Goal: Task Accomplishment & Management: Complete application form

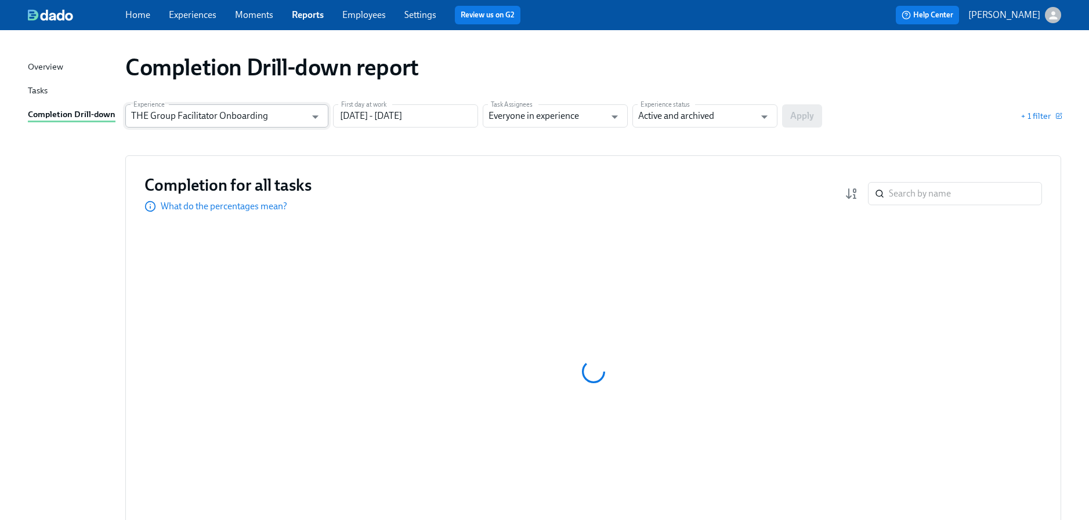
click at [234, 115] on input "THE Group Facilitator Onboarding" at bounding box center [218, 115] width 175 height 23
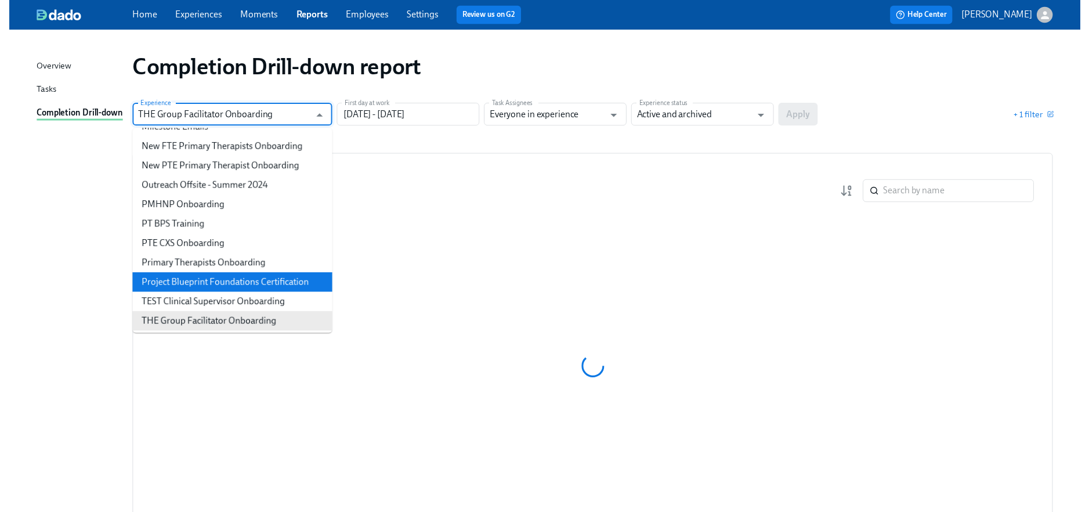
scroll to position [537, 0]
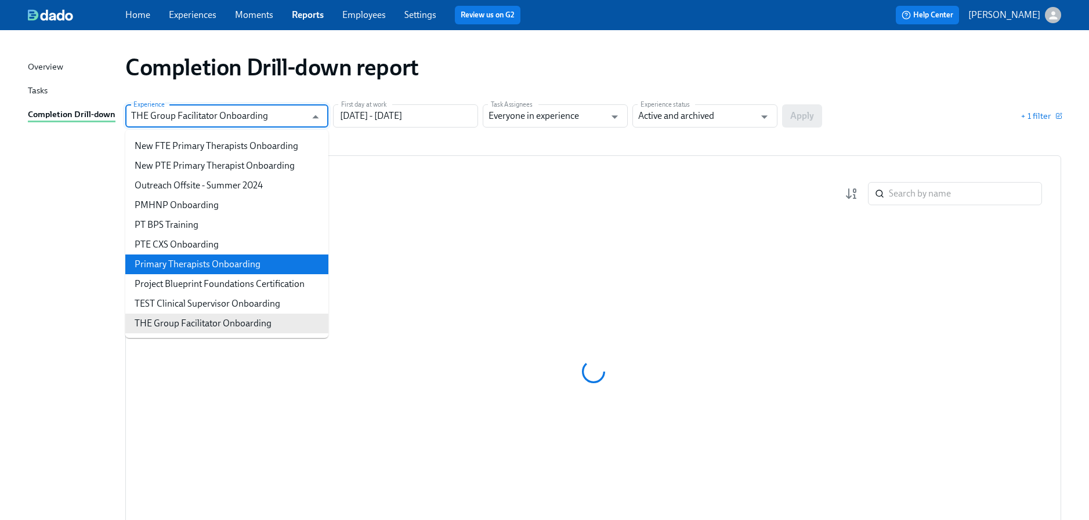
click at [227, 265] on li "Primary Therapists Onboarding" at bounding box center [226, 265] width 203 height 20
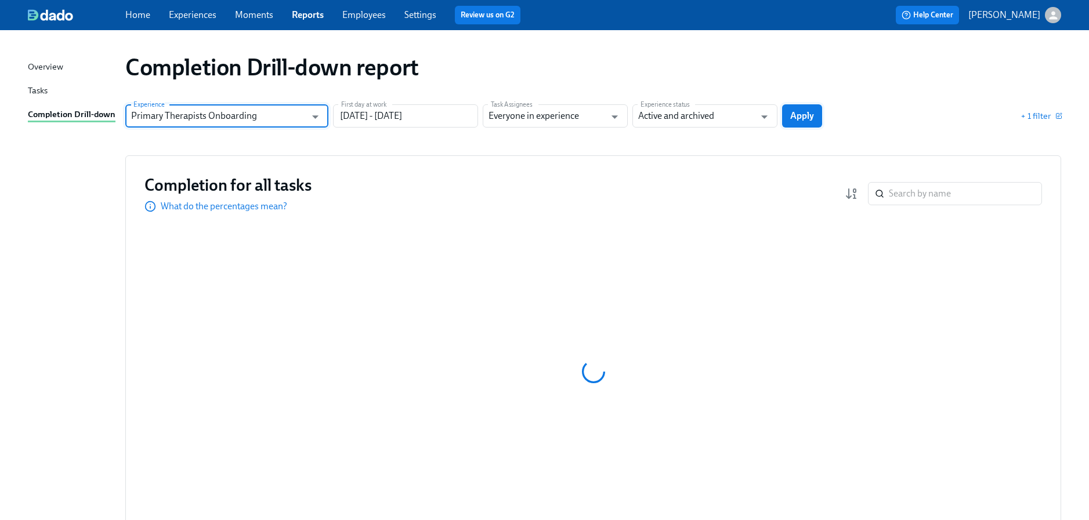
click at [802, 117] on span "Apply" at bounding box center [802, 116] width 24 height 12
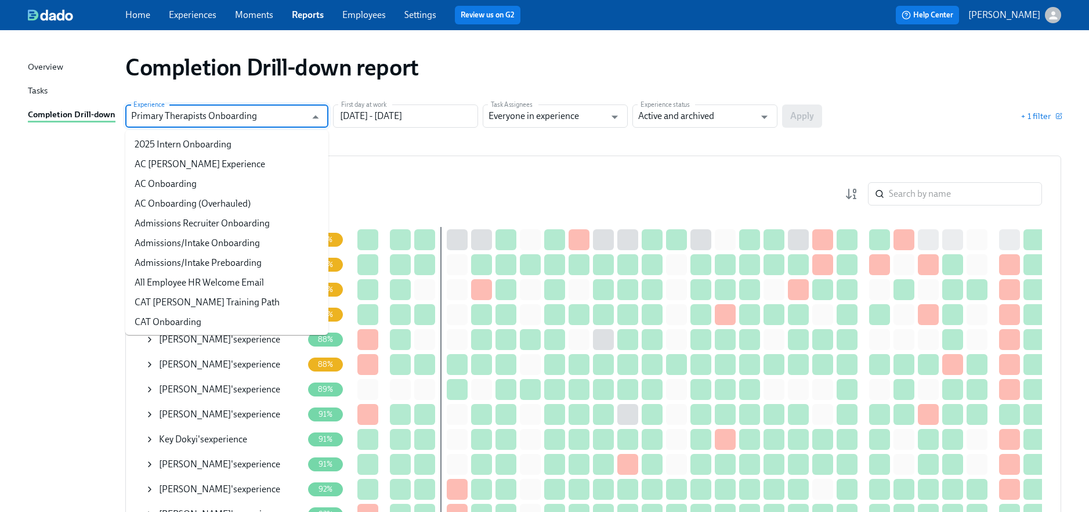
click at [280, 112] on input "Primary Therapists Onboarding" at bounding box center [218, 115] width 175 height 23
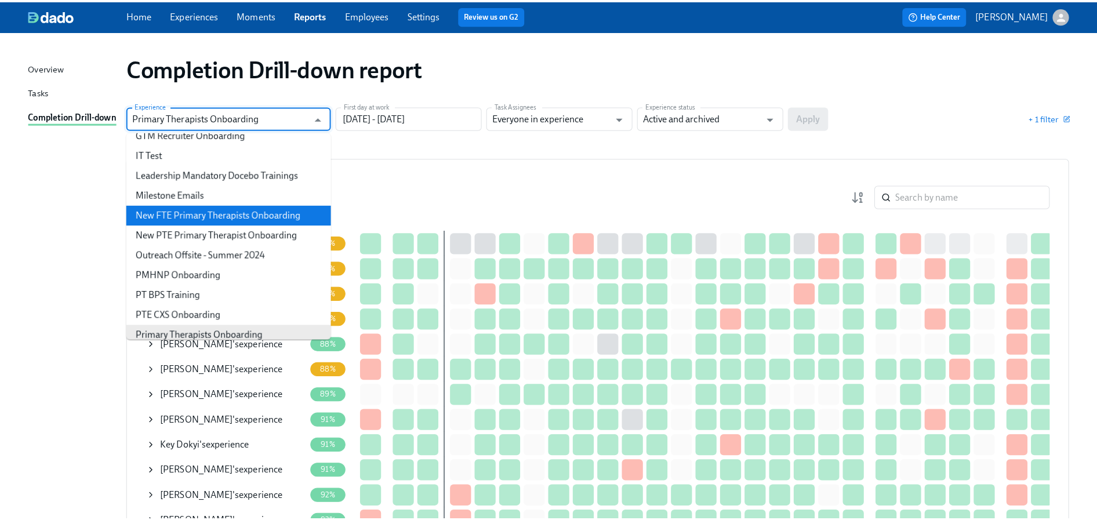
scroll to position [470, 0]
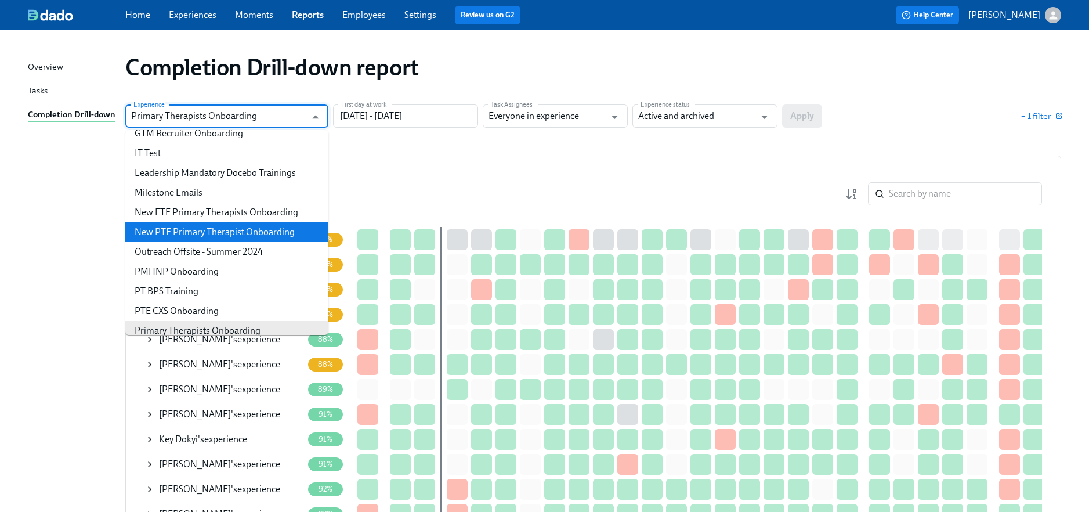
click at [245, 224] on li "New PTE Primary Therapist Onboarding" at bounding box center [226, 232] width 203 height 20
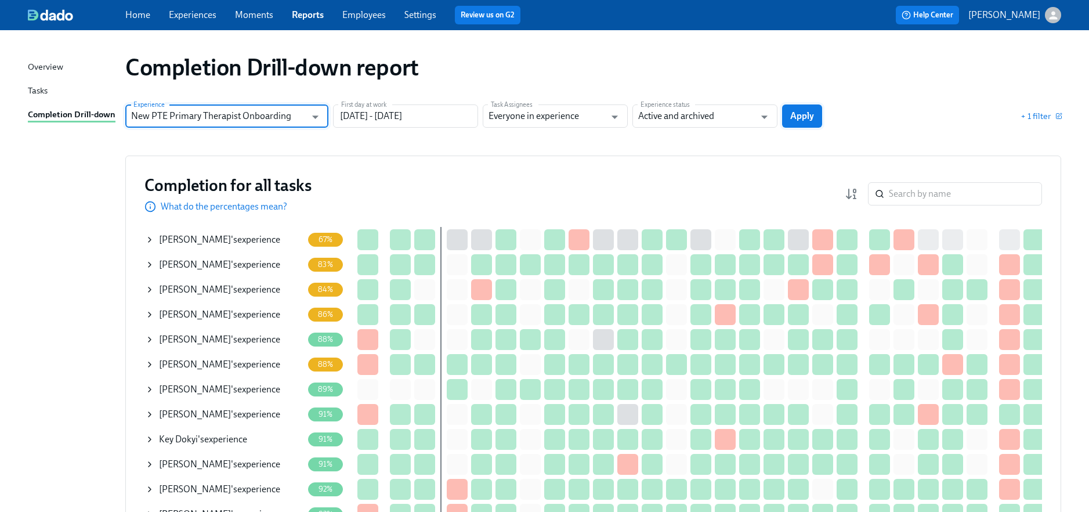
click at [794, 114] on span "Apply" at bounding box center [802, 116] width 24 height 12
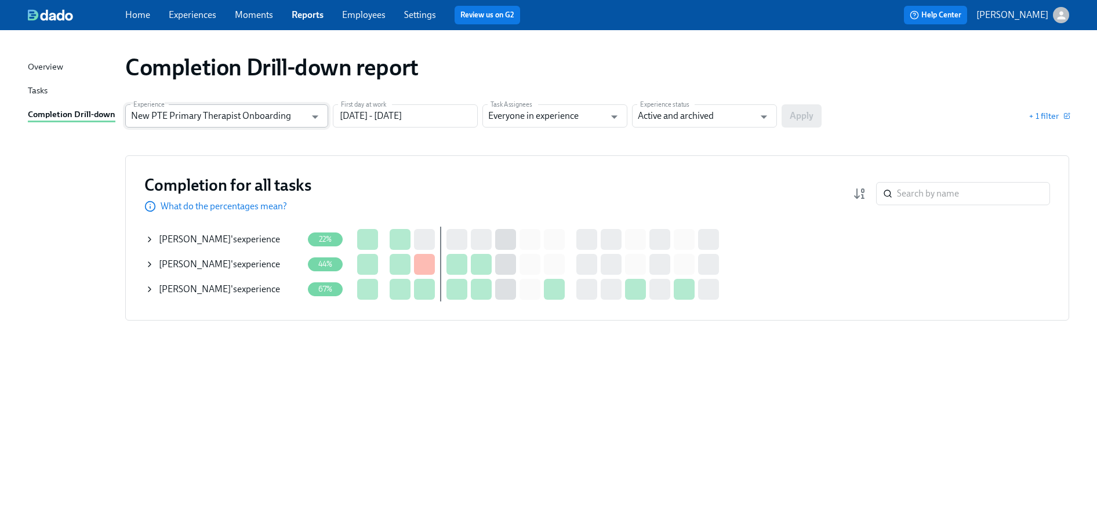
click at [280, 111] on input "New PTE Primary Therapist Onboarding" at bounding box center [218, 115] width 175 height 23
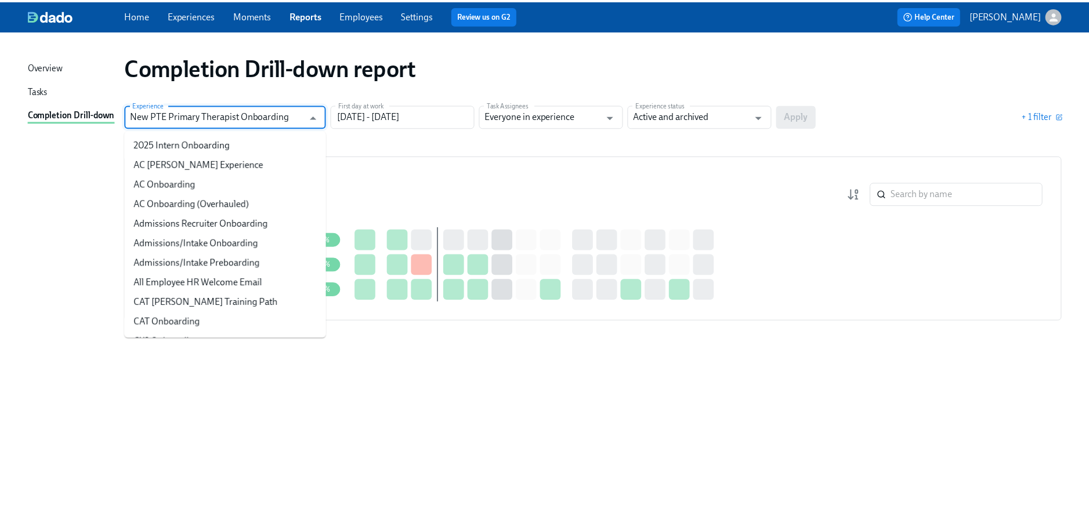
scroll to position [376, 0]
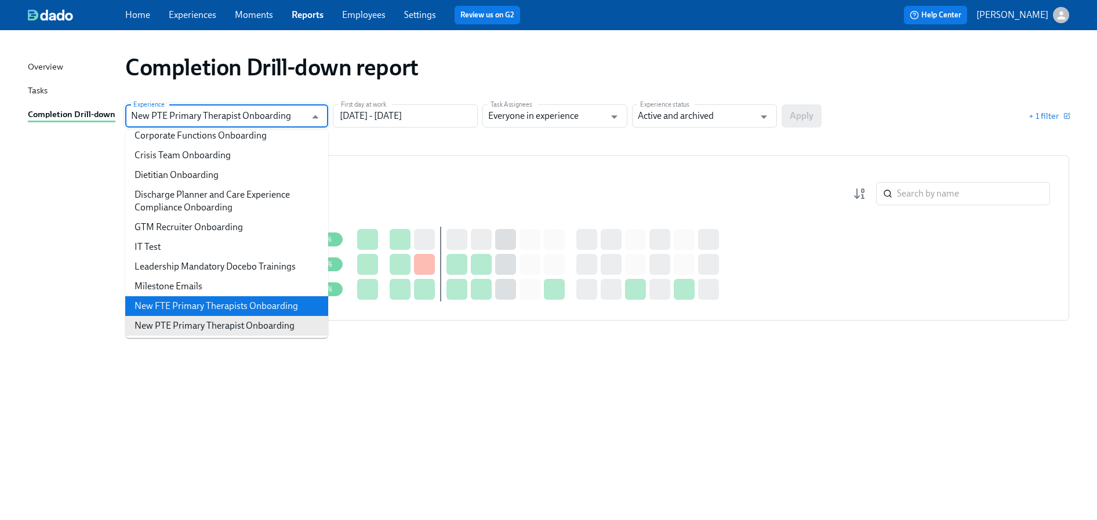
click at [256, 304] on li "New FTE Primary Therapists Onboarding" at bounding box center [226, 306] width 203 height 20
type input "New FTE Primary Therapists Onboarding"
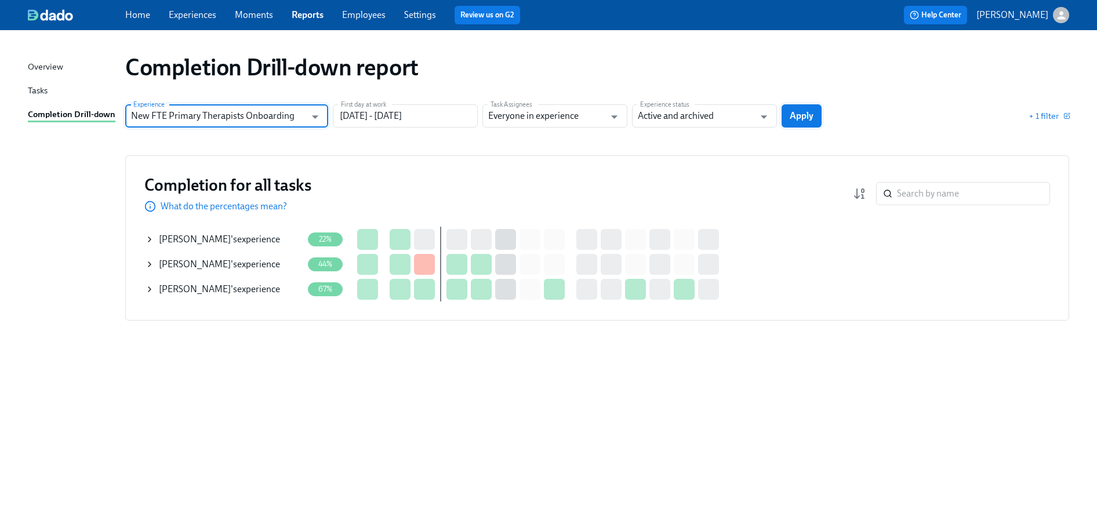
click at [798, 126] on button "Apply" at bounding box center [802, 115] width 40 height 23
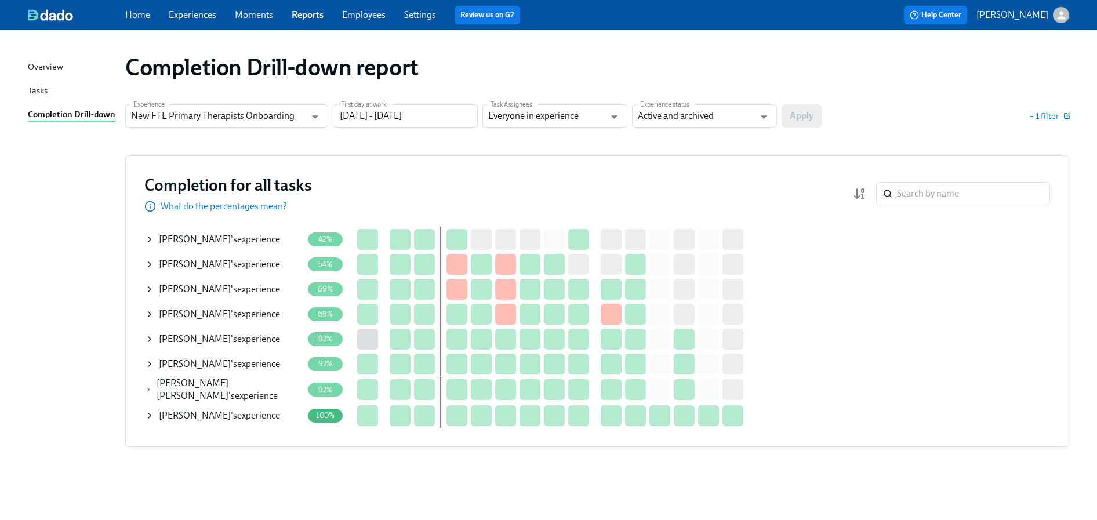
click at [143, 239] on div "Completion for all tasks What do the percentages mean? ​ Completion for all tas…" at bounding box center [597, 301] width 944 height 292
click at [147, 240] on icon at bounding box center [149, 239] width 9 height 9
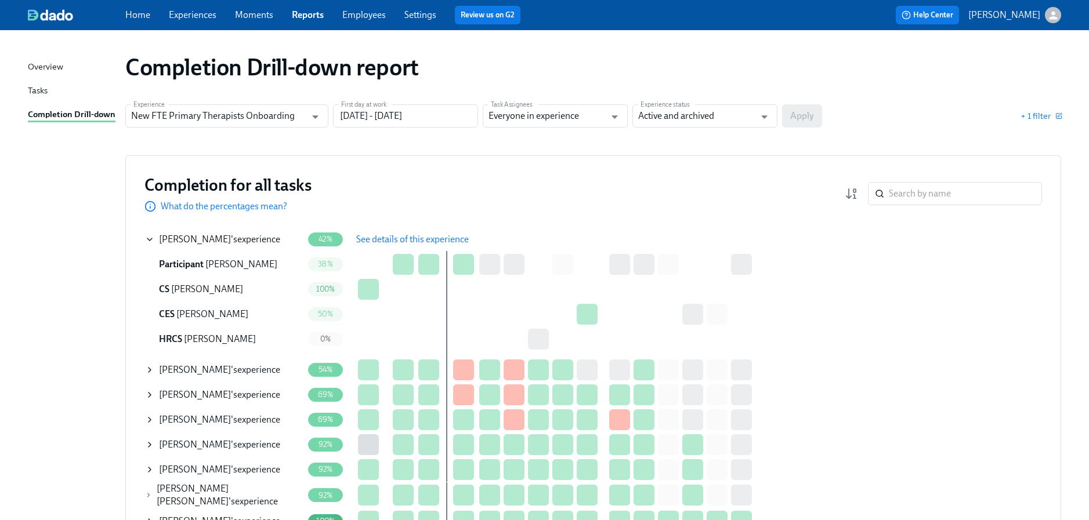
click at [404, 237] on span "See details of this experience" at bounding box center [412, 240] width 113 height 12
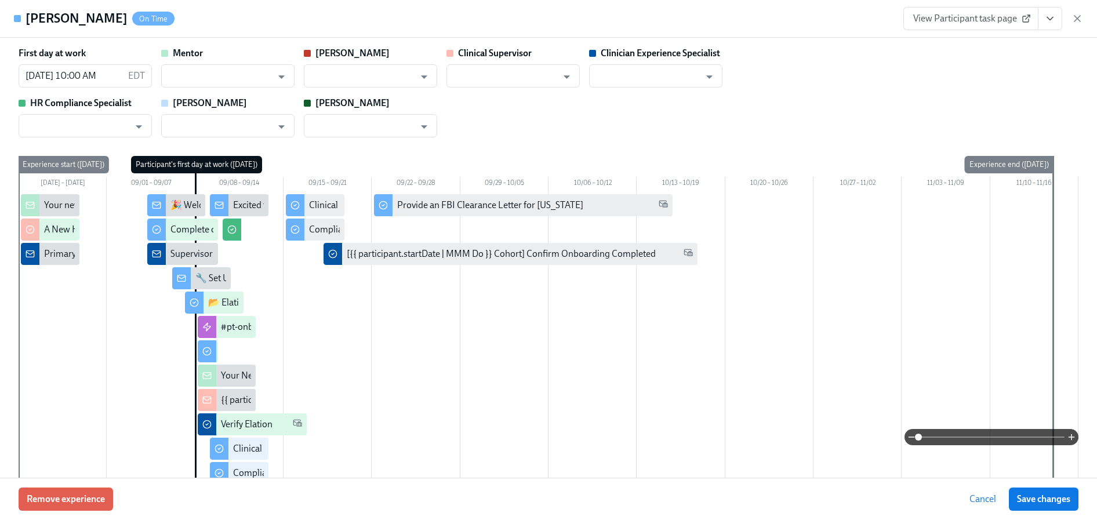
type input "Vera Armstead"
type input "Clarissa Arellano"
type input "Allison Markiewicz"
type input "Haylee Bova"
type input "Chelsey Mendoza"
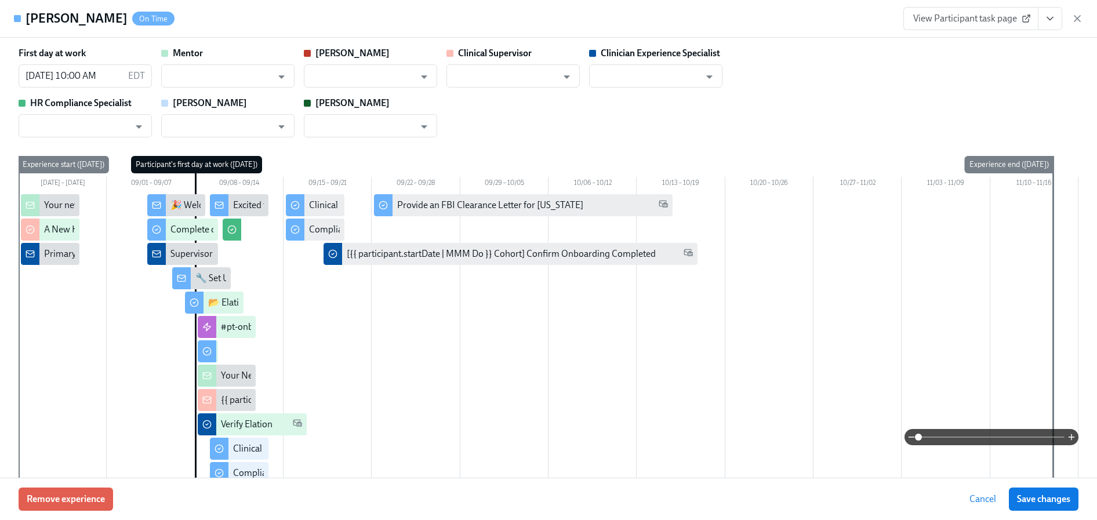
type input "Meghan Dawson"
type input "Paige Eber"
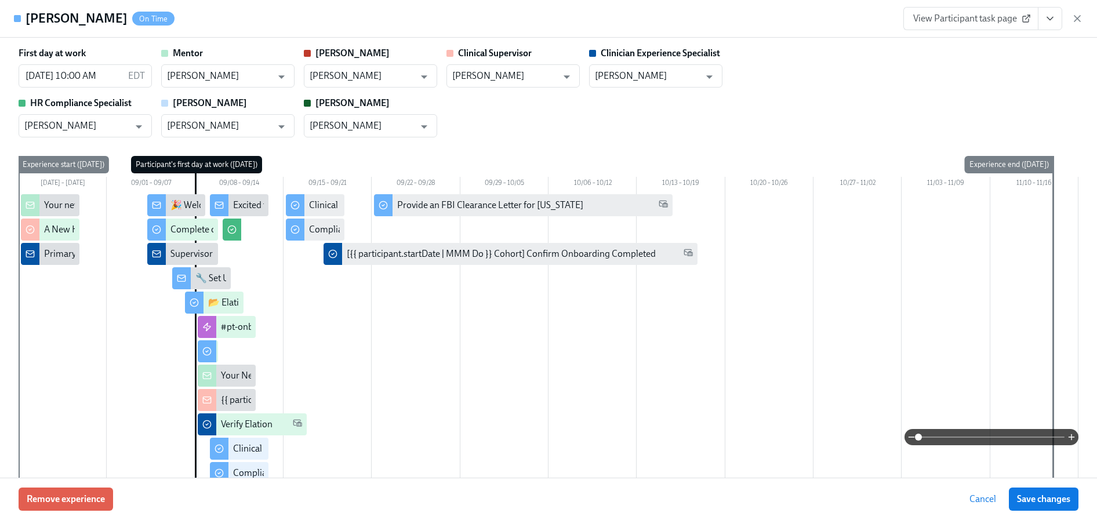
click at [1050, 20] on icon "View task page" at bounding box center [1051, 19] width 12 height 12
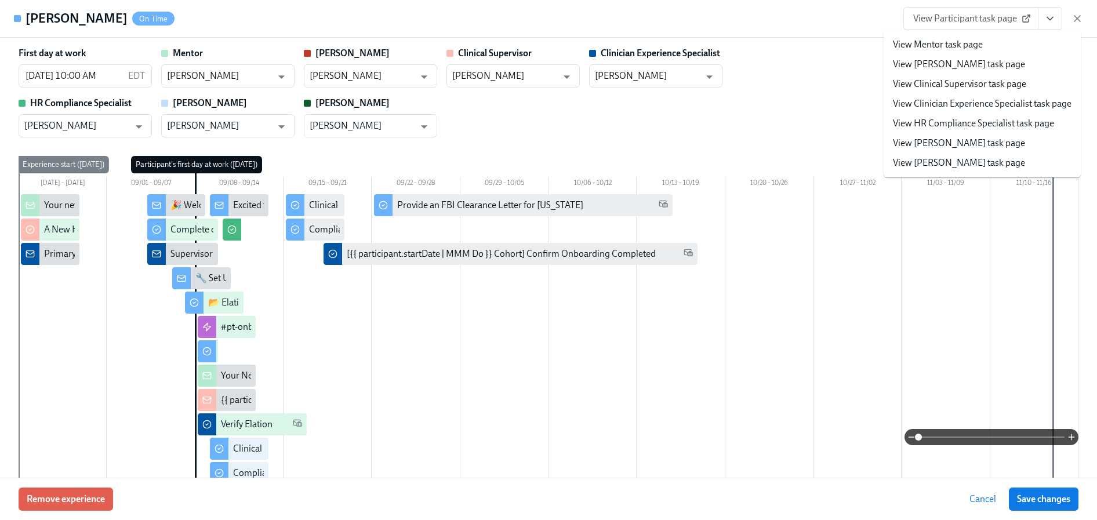
click at [984, 119] on link "View HR Compliance Specialist task page" at bounding box center [973, 123] width 161 height 13
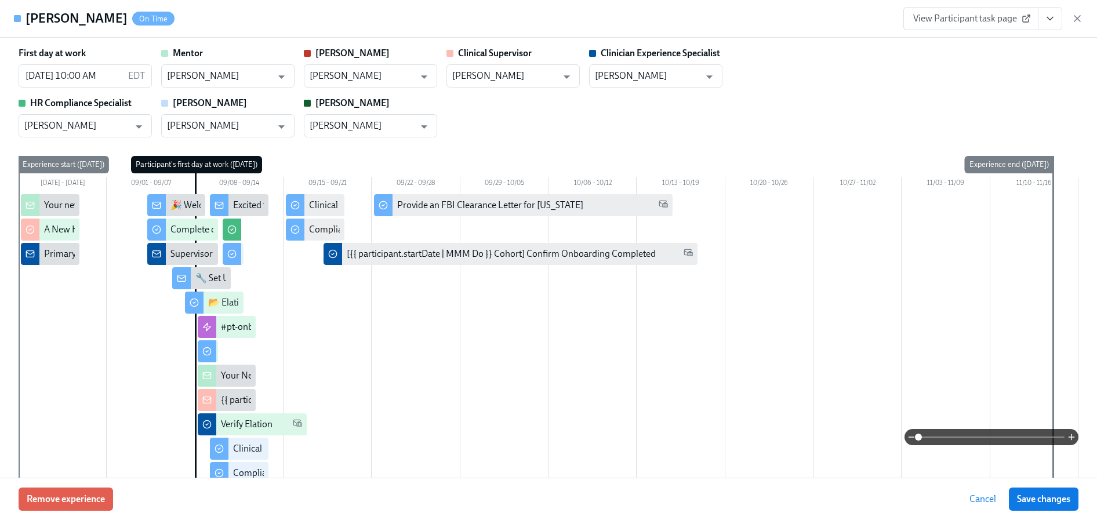
drag, startPoint x: 1075, startPoint y: 12, endPoint x: 1057, endPoint y: 5, distance: 19.1
click at [1075, 13] on div "View Participant task page" at bounding box center [994, 18] width 180 height 23
click at [1077, 21] on icon "button" at bounding box center [1078, 19] width 12 height 12
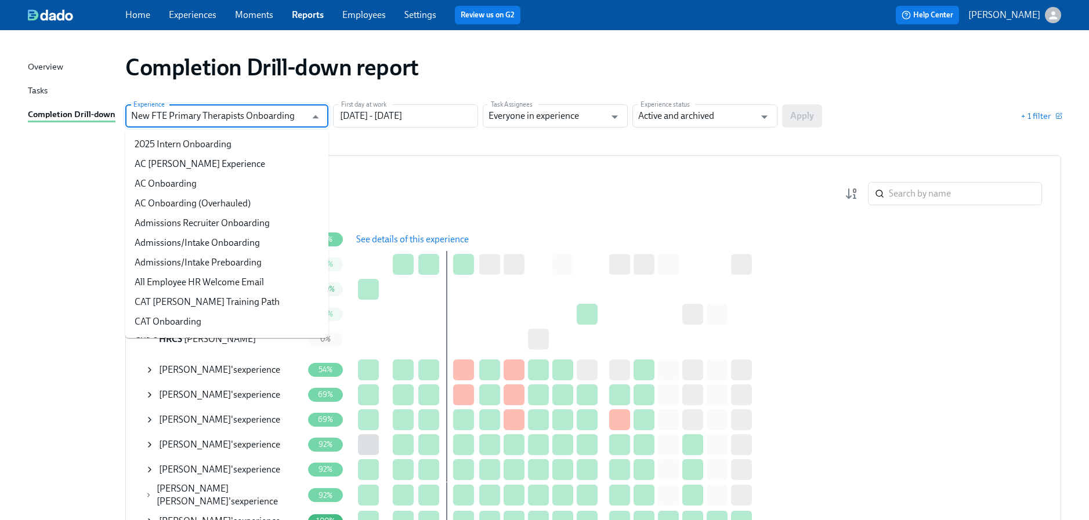
click at [263, 123] on input "New FTE Primary Therapists Onboarding" at bounding box center [218, 115] width 175 height 23
click at [198, 239] on li "Admissions/Intake Onboarding" at bounding box center [226, 243] width 203 height 20
type input "Admissions/Intake Onboarding"
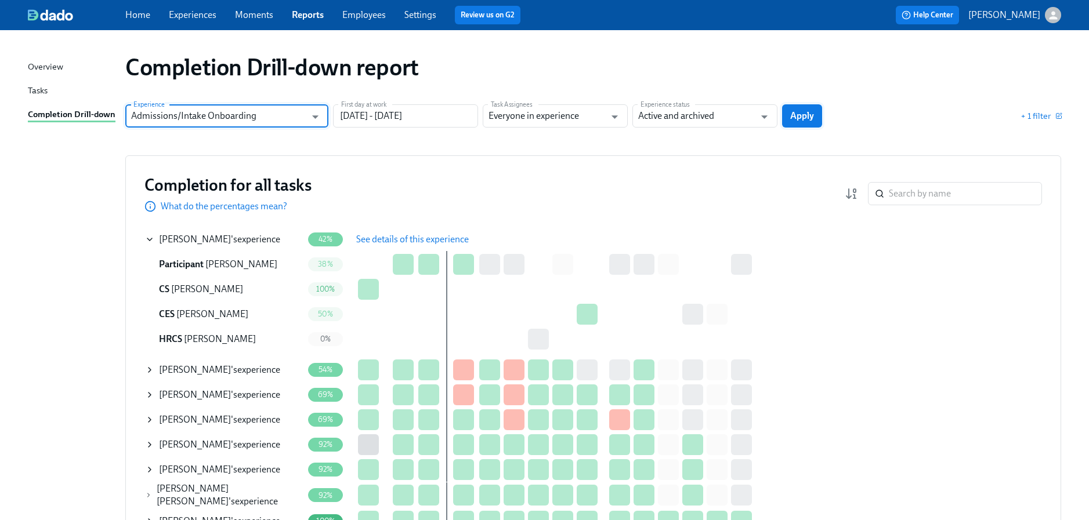
click at [802, 123] on button "Apply" at bounding box center [802, 115] width 40 height 23
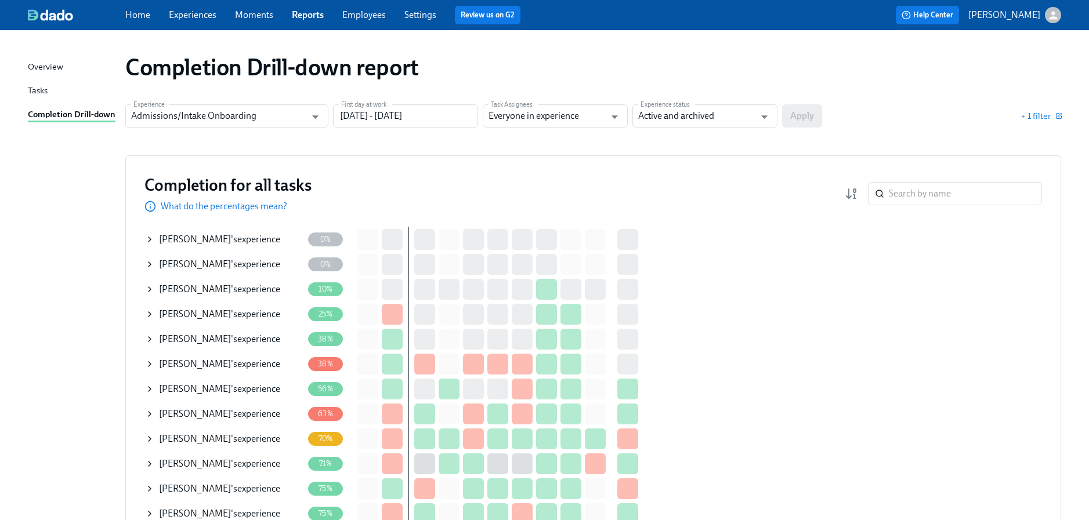
click at [148, 240] on icon at bounding box center [149, 239] width 9 height 9
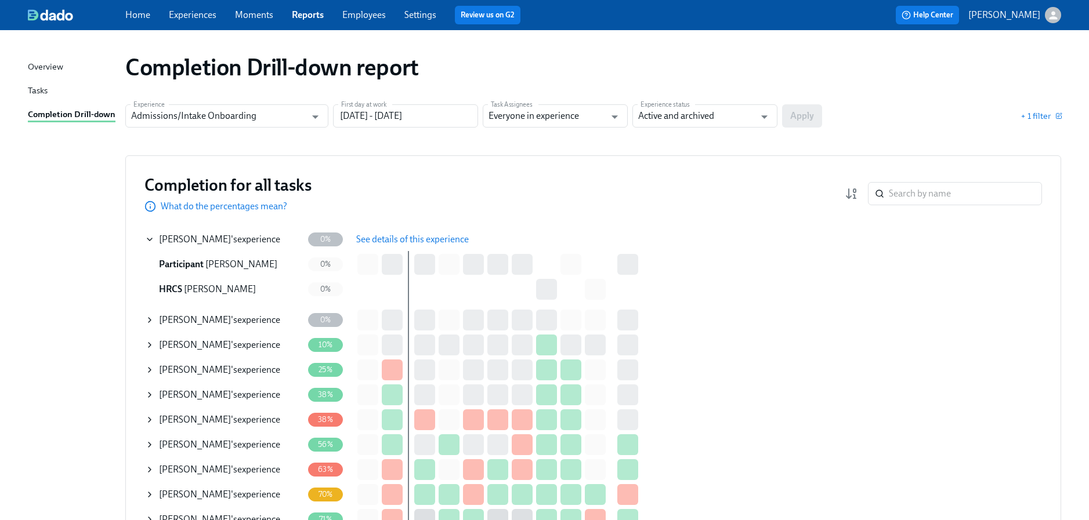
click at [401, 231] on button "See details of this experience" at bounding box center [412, 239] width 129 height 23
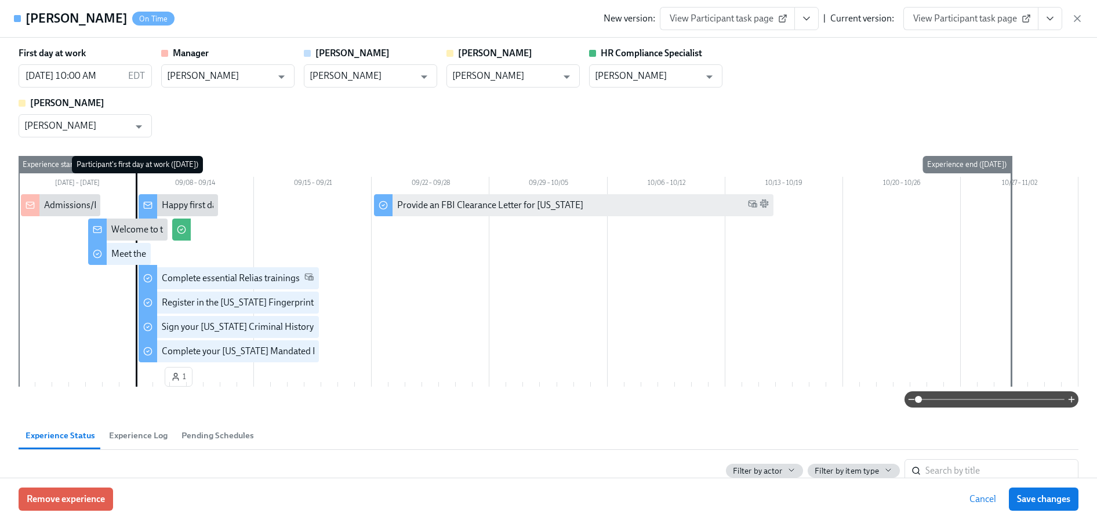
click at [1046, 22] on icon "View task page" at bounding box center [1051, 19] width 12 height 12
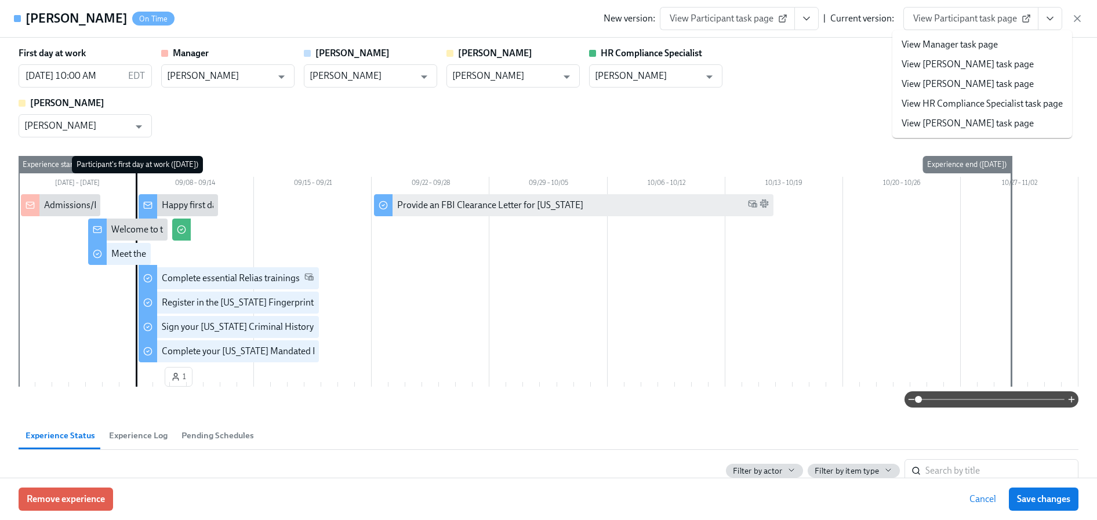
click at [968, 95] on li "View HR Compliance Specialist task page" at bounding box center [983, 104] width 180 height 20
click at [969, 105] on link "View HR Compliance Specialist task page" at bounding box center [982, 103] width 161 height 13
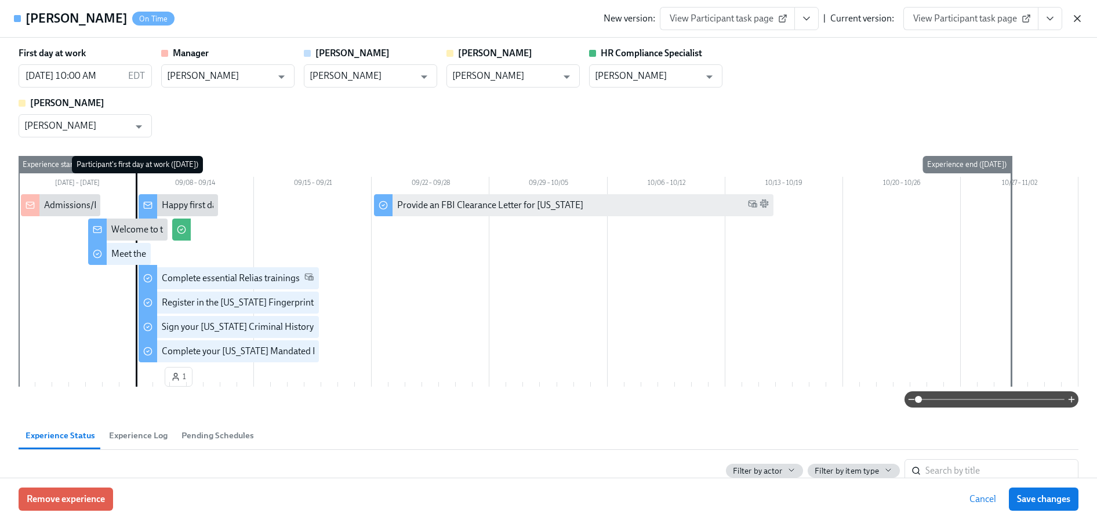
click at [1080, 21] on icon "button" at bounding box center [1078, 19] width 6 height 6
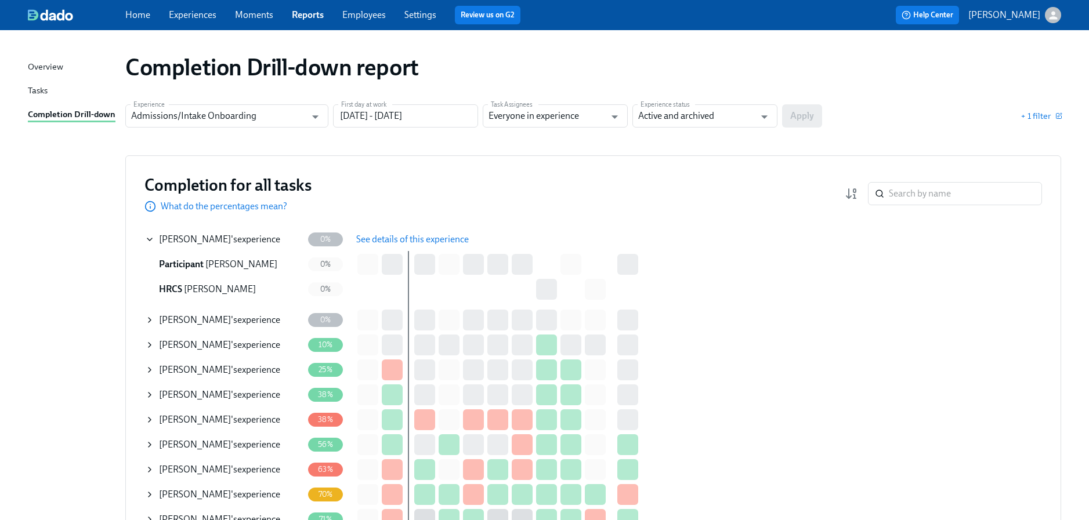
click at [152, 319] on icon at bounding box center [149, 320] width 9 height 9
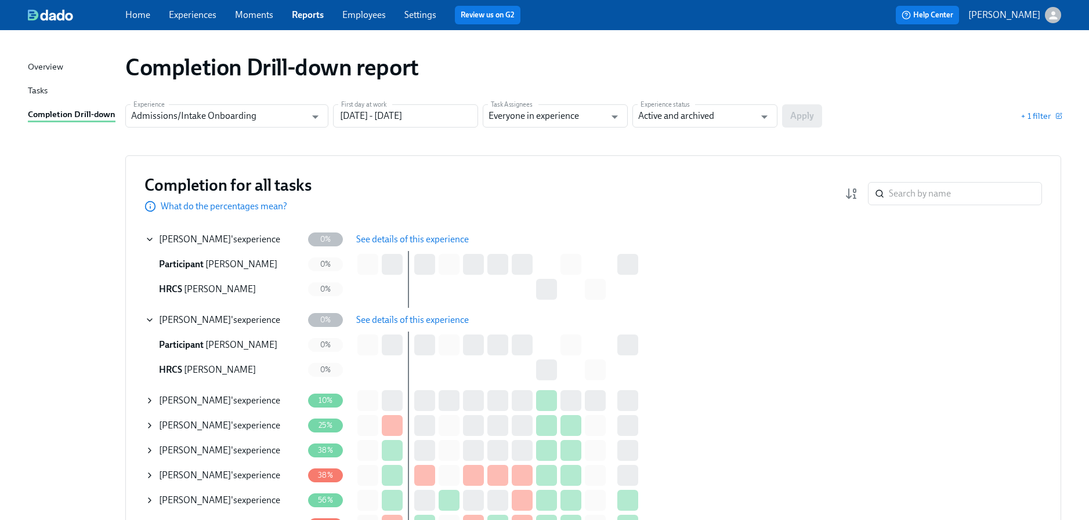
click at [354, 321] on button "See details of this experience" at bounding box center [412, 320] width 129 height 23
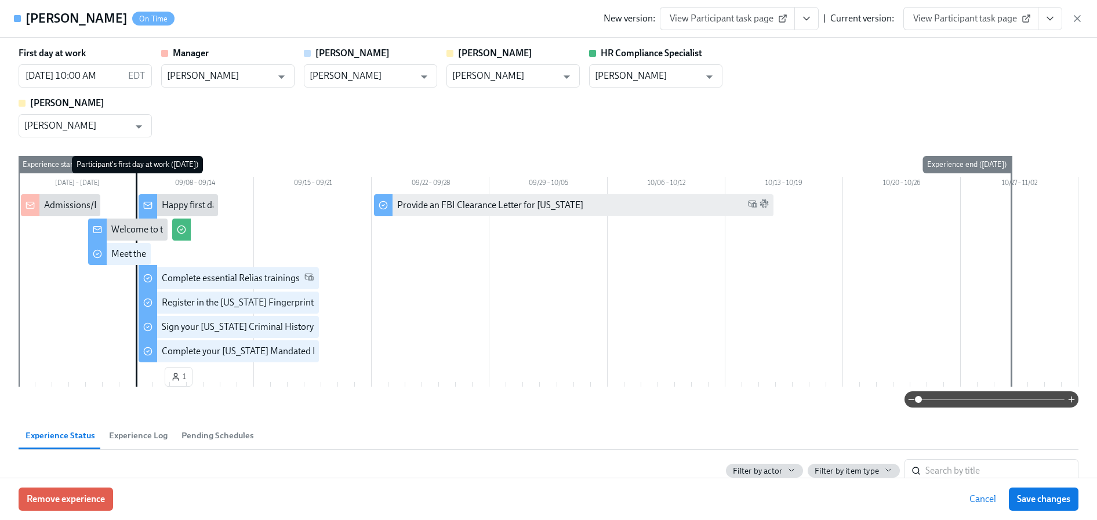
click at [1050, 19] on icon "View task page" at bounding box center [1051, 19] width 12 height 12
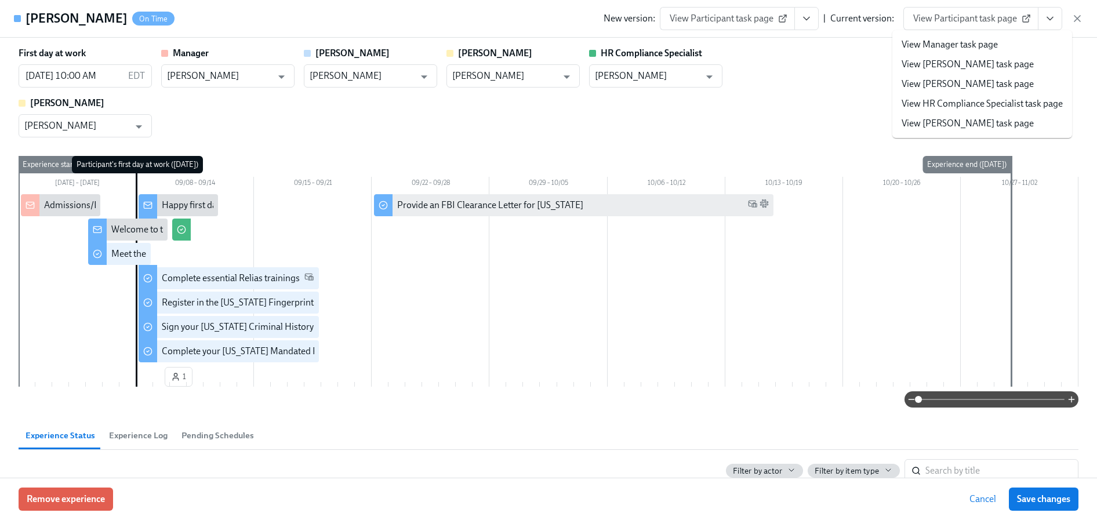
click at [959, 99] on link "View HR Compliance Specialist task page" at bounding box center [982, 103] width 161 height 13
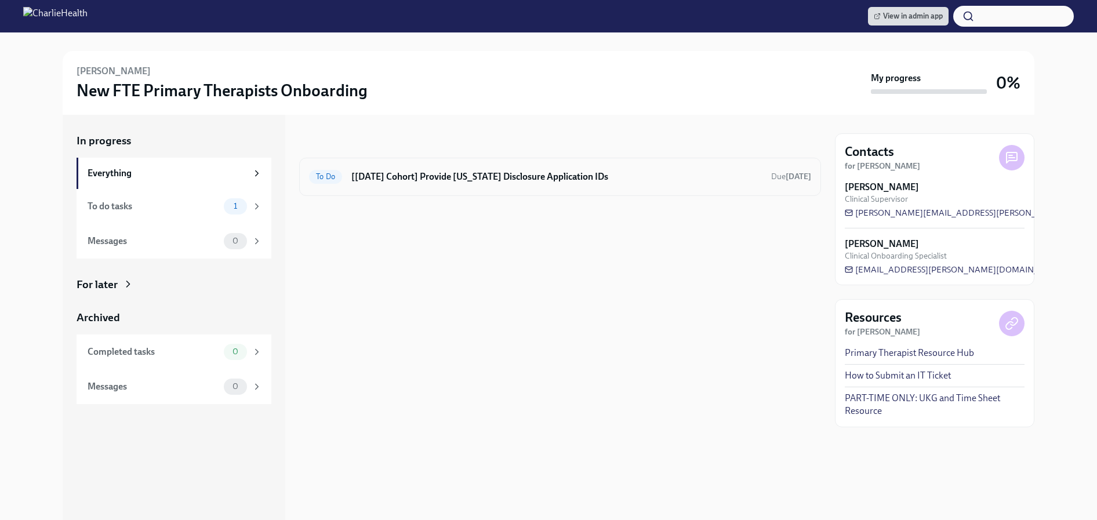
click at [513, 175] on h6 "[Sep 8th Cohort] Provide Utah Disclosure Application IDs" at bounding box center [556, 177] width 411 height 13
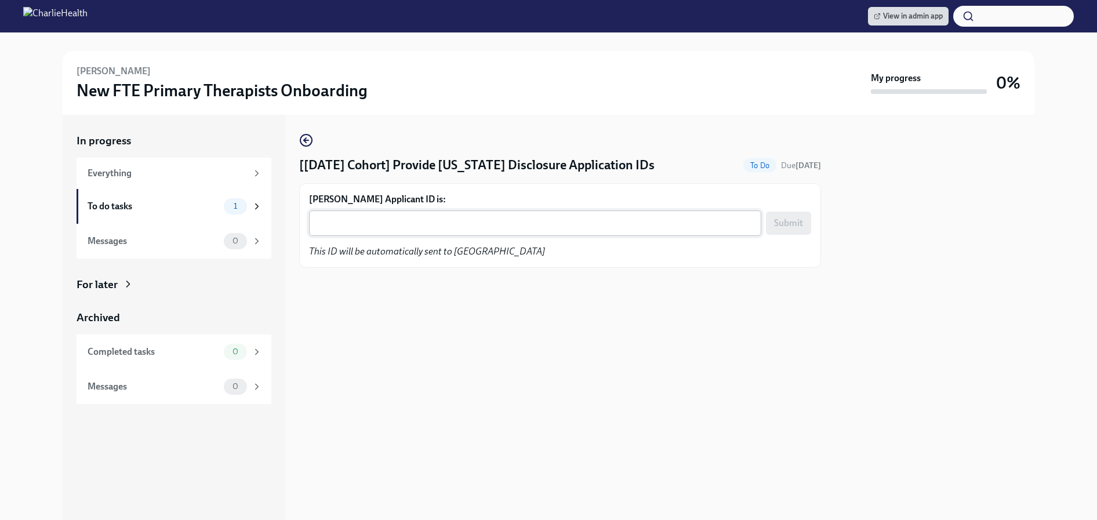
click at [450, 229] on textarea "Jaclyn Connelly's Applicant ID is:" at bounding box center [535, 223] width 439 height 14
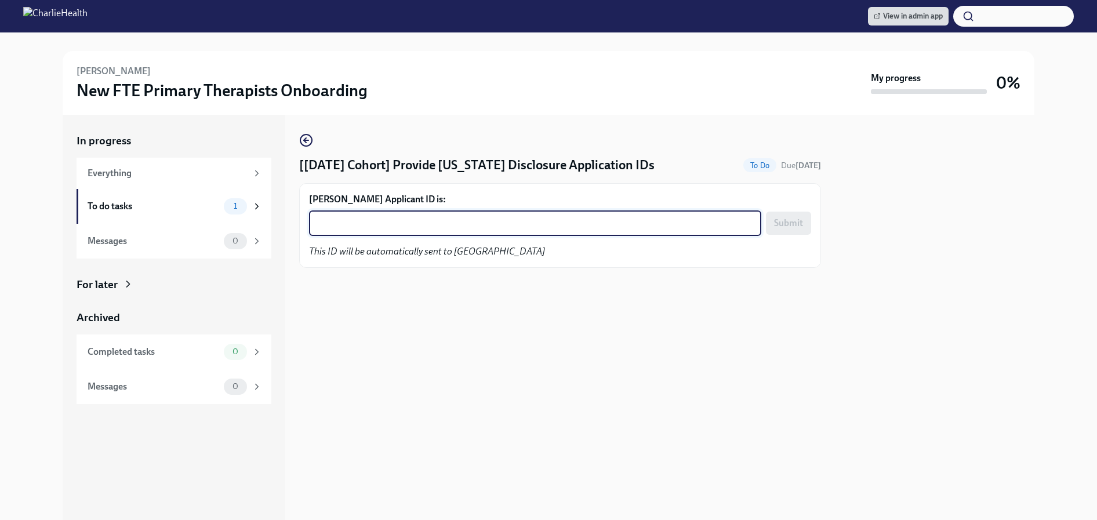
paste textarea "1248650"
type textarea "1248650"
click at [774, 233] on button "Submit" at bounding box center [788, 223] width 45 height 23
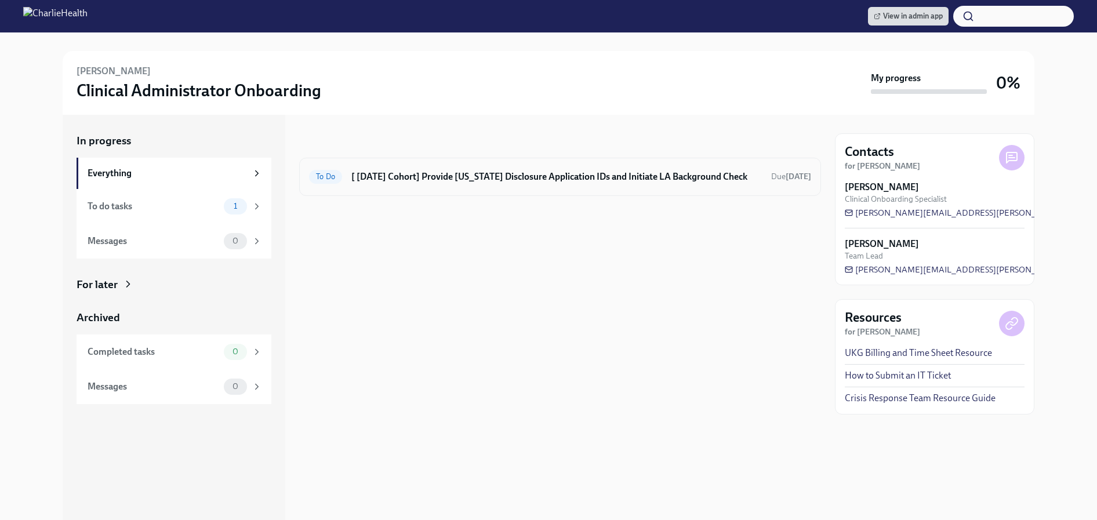
click at [469, 164] on div "To Do [ Sep 8th Cohort] Provide Utah Disclosure Application IDs and Initiate LA…" at bounding box center [560, 177] width 522 height 38
click at [468, 173] on h6 "[ Sep 8th Cohort] Provide Utah Disclosure Application IDs and Initiate LA Backg…" at bounding box center [556, 177] width 411 height 13
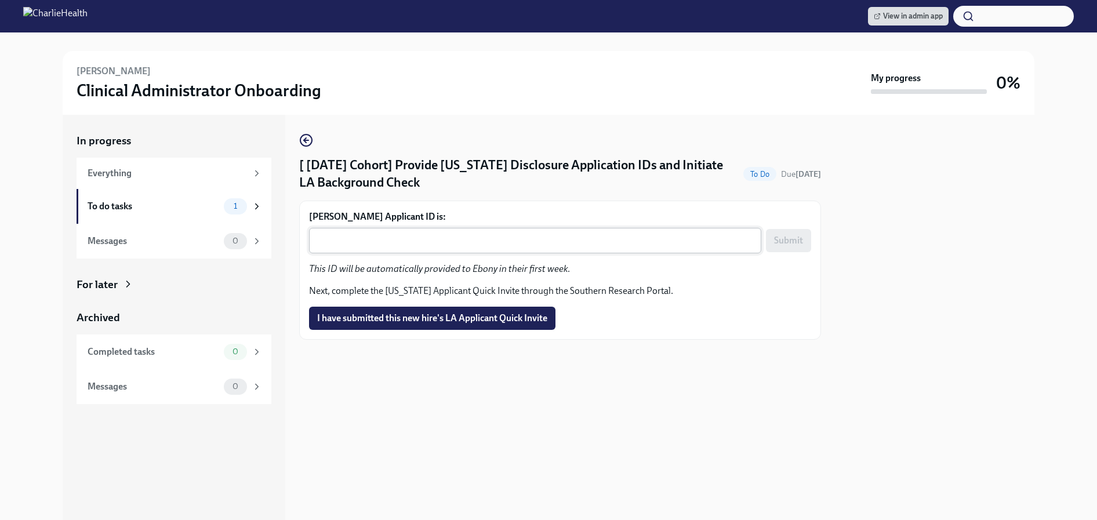
click at [428, 238] on textarea "Ebony Murphy's Applicant ID is:" at bounding box center [535, 241] width 439 height 14
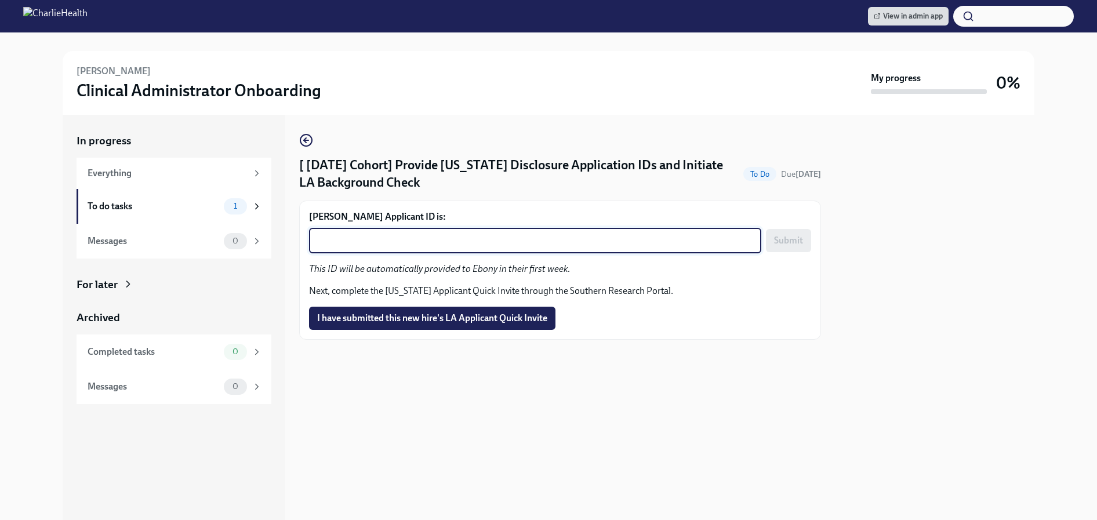
paste textarea "1248656"
type textarea "1248656"
click at [795, 240] on span "Submit" at bounding box center [788, 241] width 29 height 12
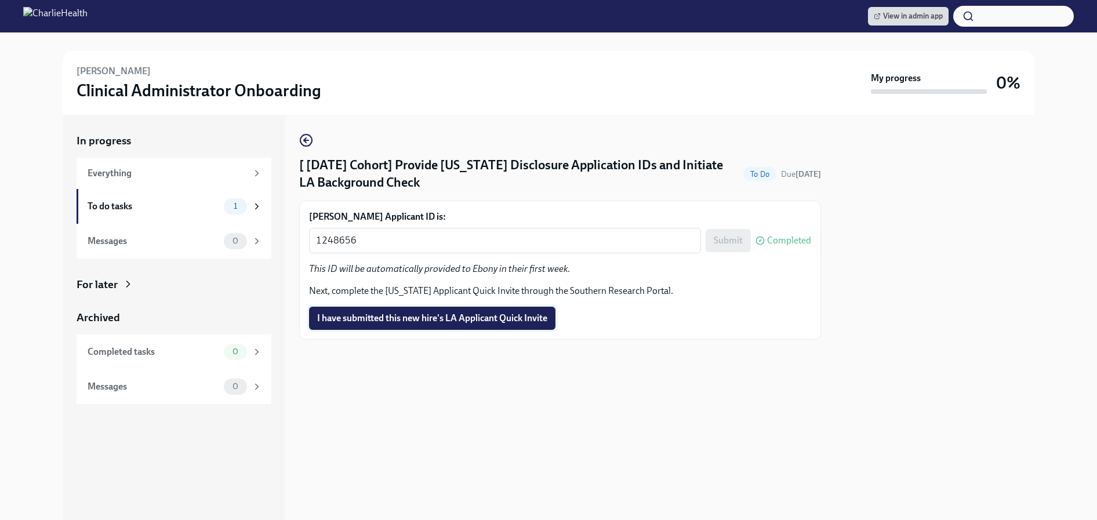
click at [479, 321] on span "I have submitted this new hire's LA Applicant Quick Invite" at bounding box center [432, 319] width 230 height 12
